Goal: Information Seeking & Learning: Learn about a topic

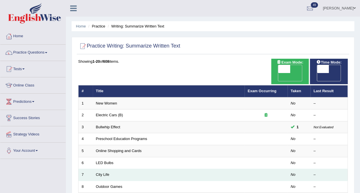
click at [98, 169] on td "City Life" at bounding box center [169, 175] width 152 height 12
click at [101, 173] on link "City Life" at bounding box center [102, 175] width 13 height 4
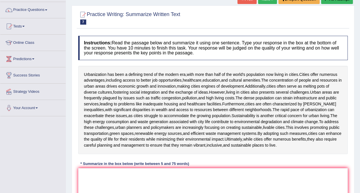
scroll to position [57, 0]
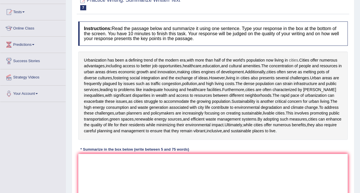
drag, startPoint x: 84, startPoint y: 58, endPoint x: 296, endPoint y: 59, distance: 211.6
click at [296, 59] on div "Urbanization has been a defining trend of the modern era , with more than half …" at bounding box center [213, 96] width 270 height 88
click at [89, 165] on textarea at bounding box center [213, 182] width 270 height 56
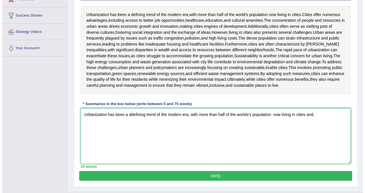
scroll to position [103, 0]
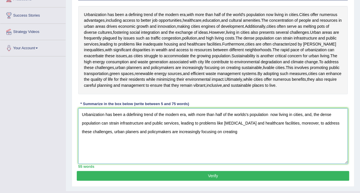
click at [314, 129] on textarea "Urbanization has been a ddefining trend of the modern era, with more than half …" at bounding box center [213, 136] width 270 height 56
click at [260, 136] on textarea "Urbanization has been a ddefining trend of the modern era, with more than half …" at bounding box center [213, 136] width 270 height 56
type textarea "Urbanization has been a ddefining trend of the modern era, with more than half …"
click at [250, 178] on button "Verify" at bounding box center [213, 176] width 273 height 10
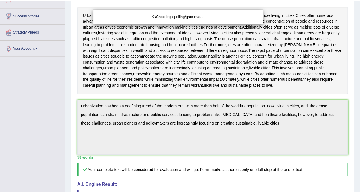
scroll to position [107, 0]
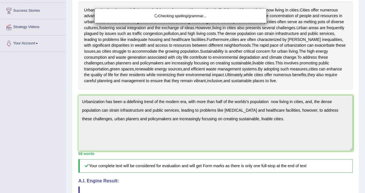
drag, startPoint x: 364, startPoint y: 86, endPoint x: 365, endPoint y: 132, distance: 46.2
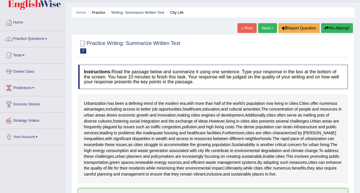
scroll to position [0, 0]
